Goal: Check status: Check status

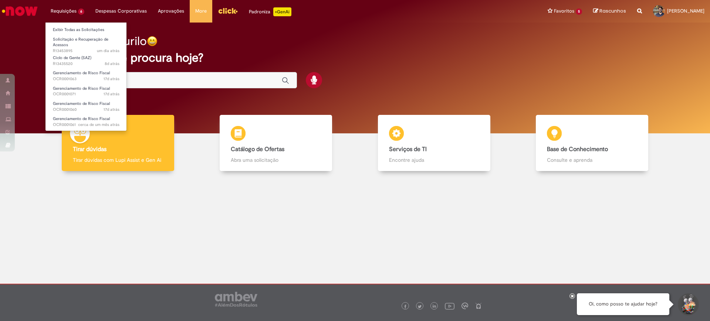
click at [72, 9] on li "Requisições 6 Exibir Todas as Solicitações Solicitação e Recuperação de Acessos…" at bounding box center [67, 11] width 45 height 22
click at [81, 44] on link "Solicitação e Recuperação de Acessos um dia atrás um dia atrás R13453895" at bounding box center [85, 43] width 81 height 16
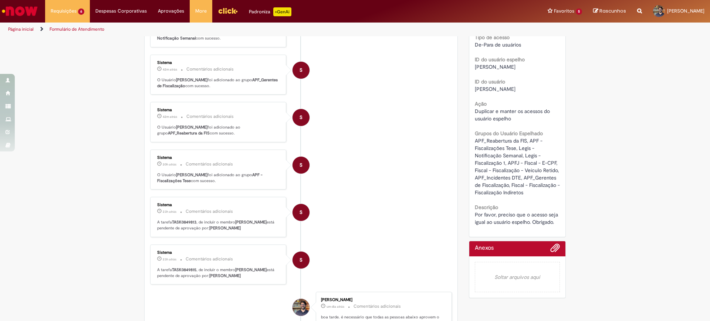
scroll to position [231, 0]
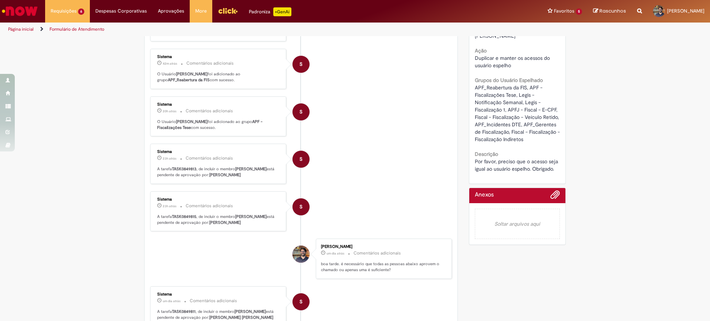
drag, startPoint x: 235, startPoint y: 228, endPoint x: 178, endPoint y: 237, distance: 57.6
click at [178, 230] on div "Sistema 23h atrás 23 horas atrás Comentários adicionais A tarefa TASK0849815 , …" at bounding box center [218, 212] width 132 height 36
copy b "Luiza Zanellato Guilherme"
drag, startPoint x: 235, startPoint y: 175, endPoint x: 164, endPoint y: 180, distance: 71.2
click at [209, 178] on b "Caroline Gumieri Torres" at bounding box center [224, 175] width 31 height 6
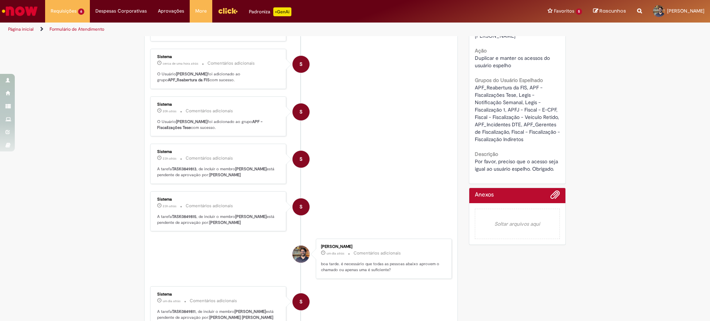
copy b "Caroline Gumieri Torres"
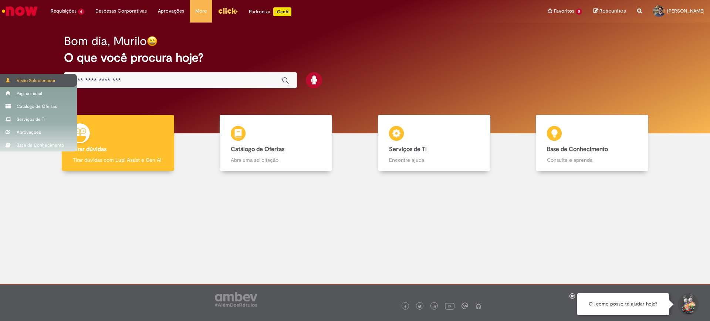
click at [23, 77] on div "Visão Solucionador" at bounding box center [38, 80] width 77 height 13
